Goal: Task Accomplishment & Management: Complete application form

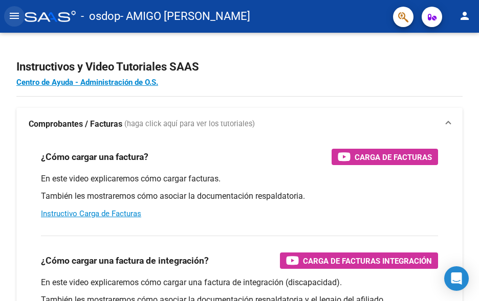
click at [16, 14] on mat-icon "menu" at bounding box center [14, 16] width 12 height 12
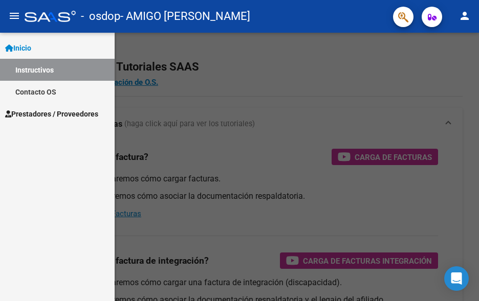
click at [299, 81] on div at bounding box center [239, 167] width 479 height 268
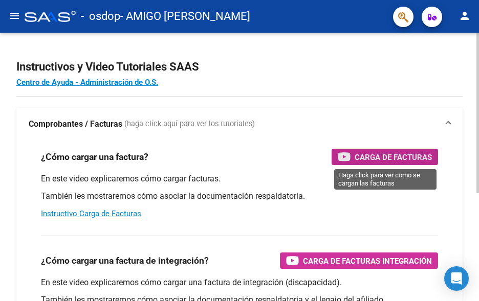
click at [369, 153] on span "Carga de Facturas" at bounding box center [392, 157] width 77 height 13
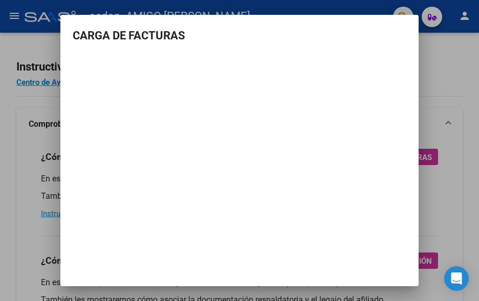
click at [445, 60] on div at bounding box center [239, 150] width 479 height 301
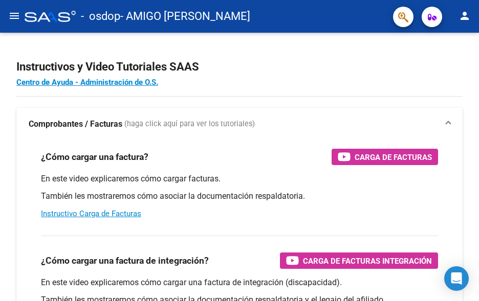
click at [11, 13] on mat-icon "menu" at bounding box center [14, 16] width 12 height 12
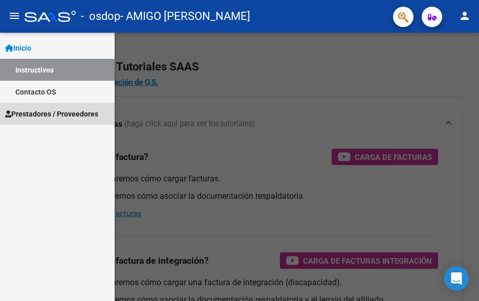
click at [35, 109] on span "Prestadores / Proveedores" at bounding box center [51, 113] width 93 height 11
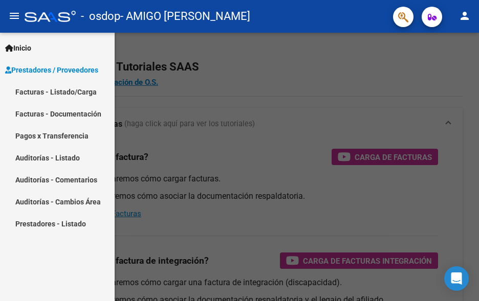
click at [63, 91] on link "Facturas - Listado/Carga" at bounding box center [57, 92] width 115 height 22
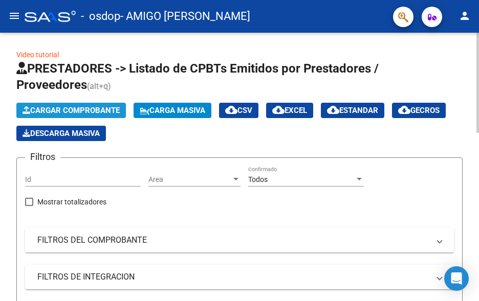
click at [72, 109] on span "Cargar Comprobante" at bounding box center [71, 110] width 97 height 9
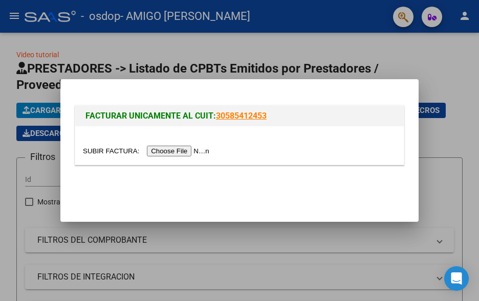
click at [173, 153] on input "file" at bounding box center [147, 151] width 129 height 11
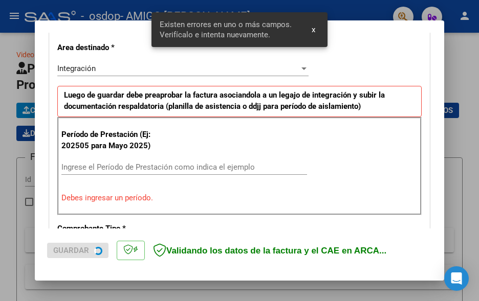
scroll to position [239, 0]
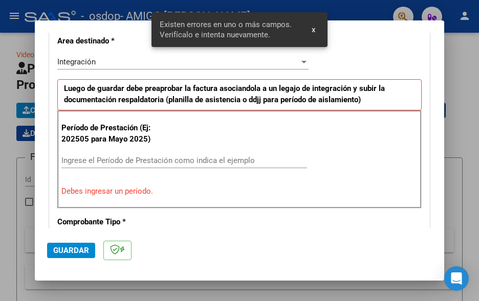
click at [73, 164] on input "Ingrese el Período de Prestación como indica el ejemplo" at bounding box center [183, 160] width 245 height 9
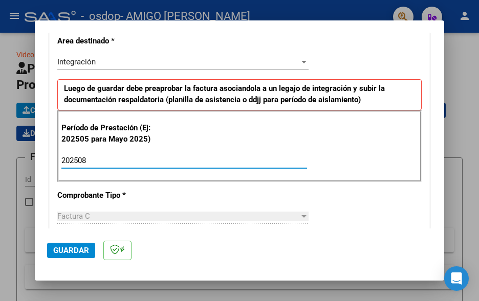
type input "202508"
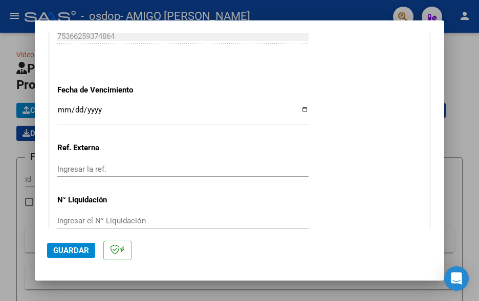
scroll to position [735, 0]
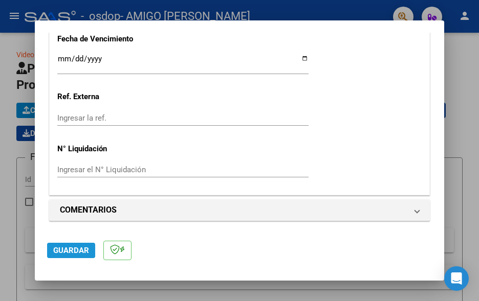
click at [67, 252] on span "Guardar" at bounding box center [71, 250] width 36 height 9
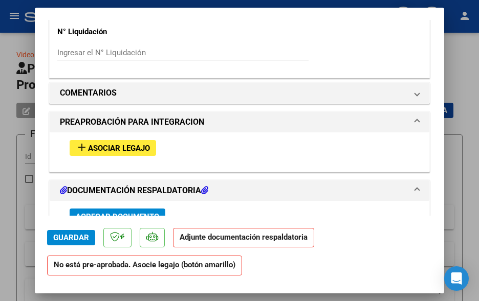
scroll to position [839, 0]
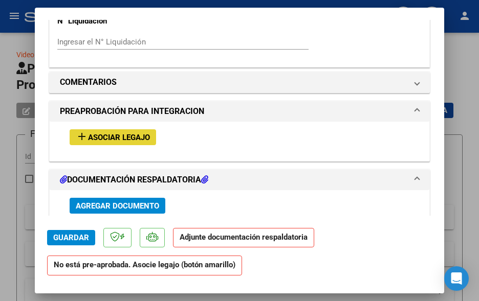
click at [147, 139] on span "Asociar Legajo" at bounding box center [119, 137] width 62 height 9
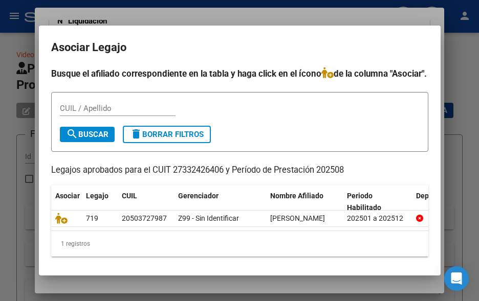
scroll to position [0, 0]
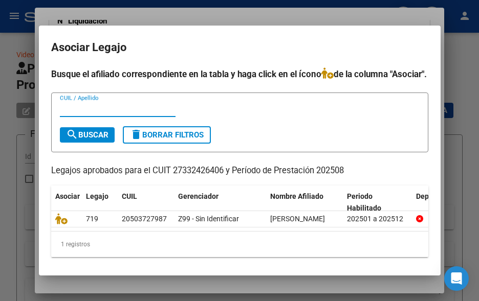
click at [97, 114] on input "CUIL / Apellido" at bounding box center [118, 108] width 116 height 9
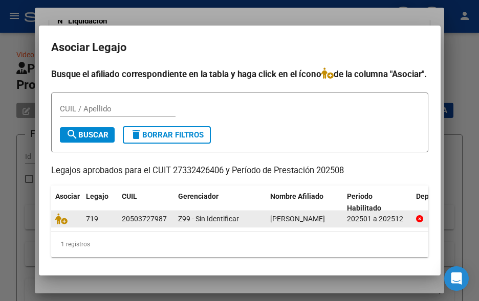
click at [417, 222] on icon at bounding box center [419, 218] width 7 height 7
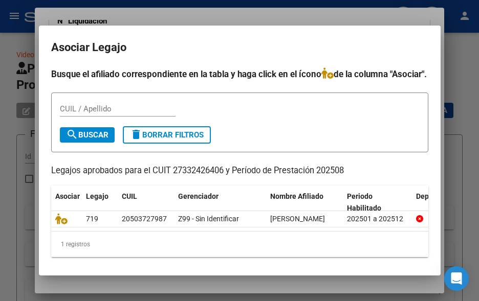
click at [8, 138] on div at bounding box center [239, 150] width 479 height 301
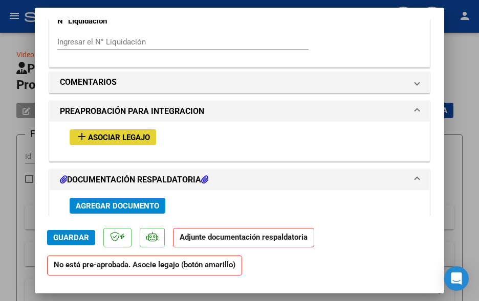
click at [107, 133] on span "Asociar Legajo" at bounding box center [119, 137] width 62 height 9
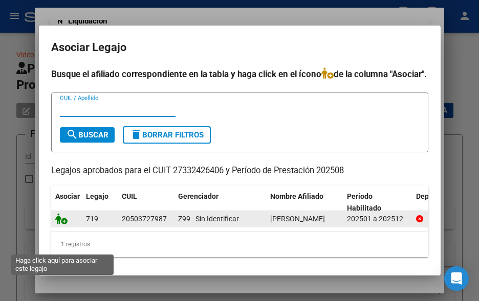
click at [57, 225] on icon at bounding box center [61, 218] width 12 height 11
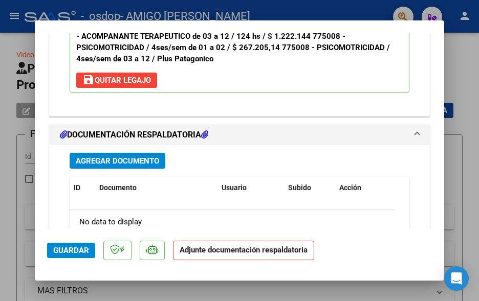
scroll to position [1110, 0]
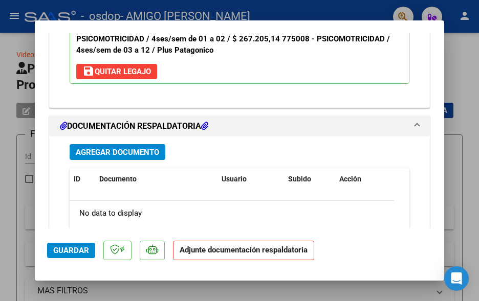
click at [150, 155] on span "Agregar Documento" at bounding box center [117, 152] width 83 height 9
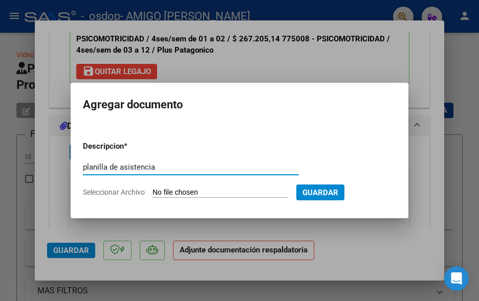
type input "planilla de asistencia"
click at [238, 188] on input "Seleccionar Archivo" at bounding box center [220, 193] width 136 height 10
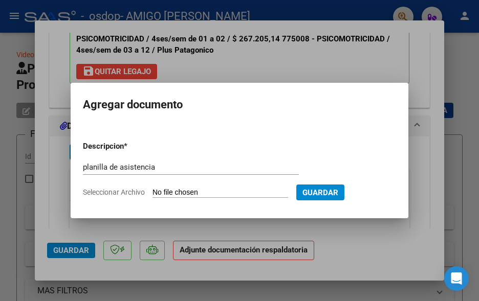
type input "C:\fakepath\WhatsApp Image [DATE] 08.54.44.jpeg"
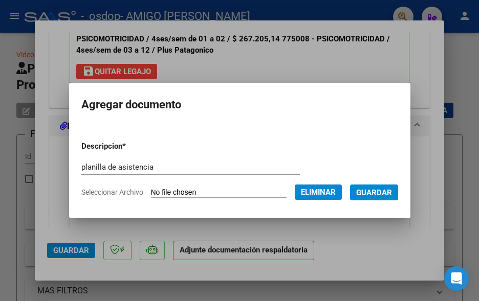
click at [390, 191] on span "Guardar" at bounding box center [374, 192] width 36 height 9
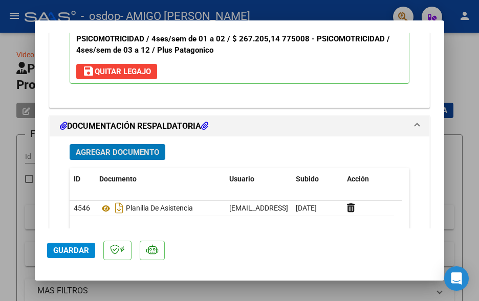
click at [77, 249] on span "Guardar" at bounding box center [71, 250] width 36 height 9
click at [468, 54] on div at bounding box center [239, 150] width 479 height 301
type input "$ 0,00"
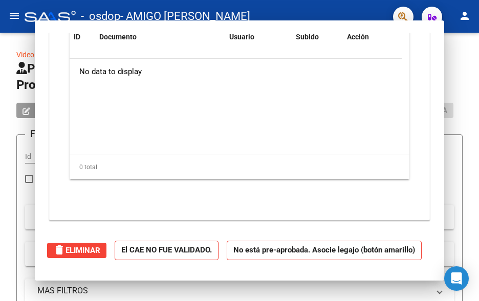
scroll to position [941, 0]
